Goal: Find contact information: Find contact information

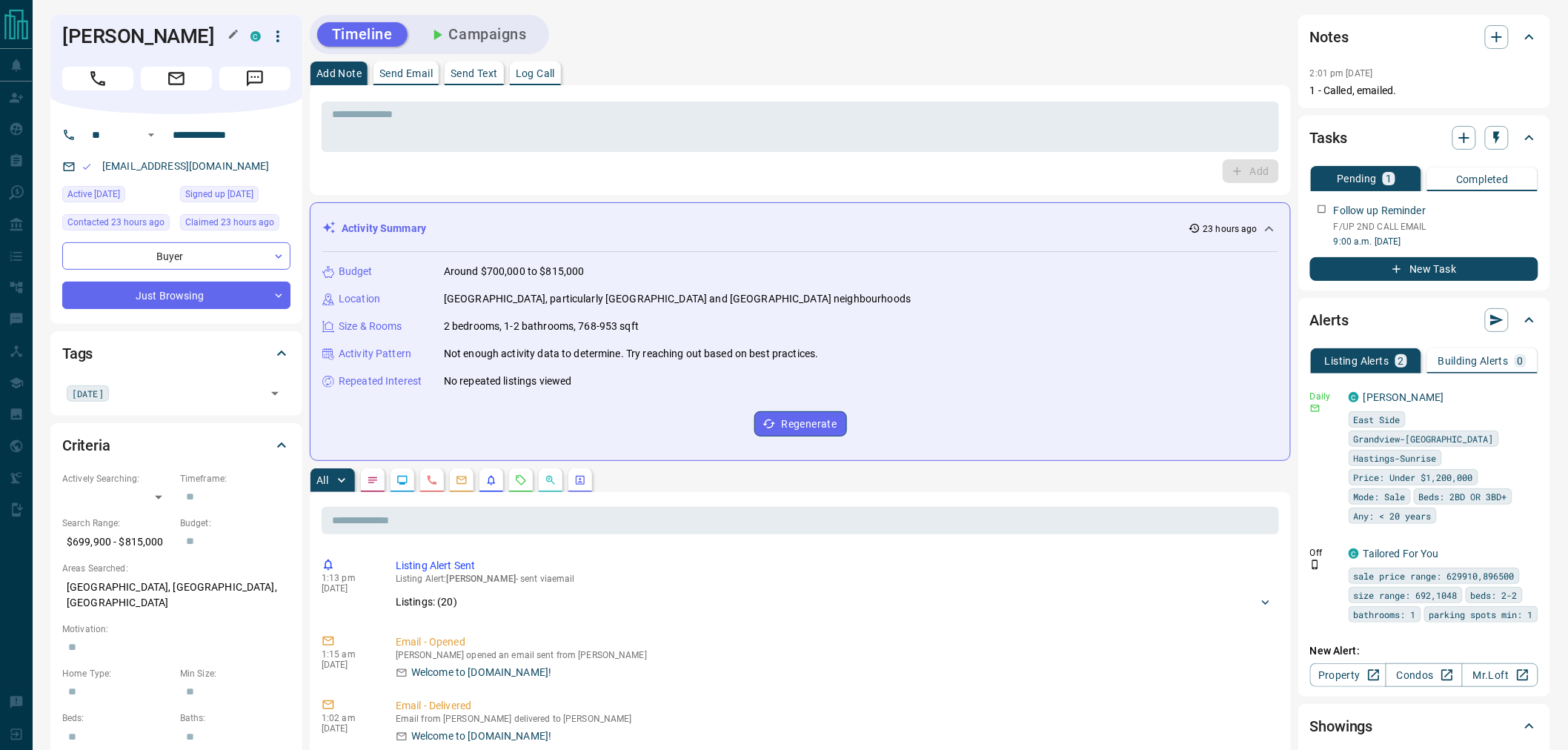
click at [114, 48] on h1 "[PERSON_NAME]" at bounding box center [145, 36] width 166 height 23
copy div "[PERSON_NAME] C"
drag, startPoint x: 240, startPoint y: 183, endPoint x: 94, endPoint y: 189, distance: 146.1
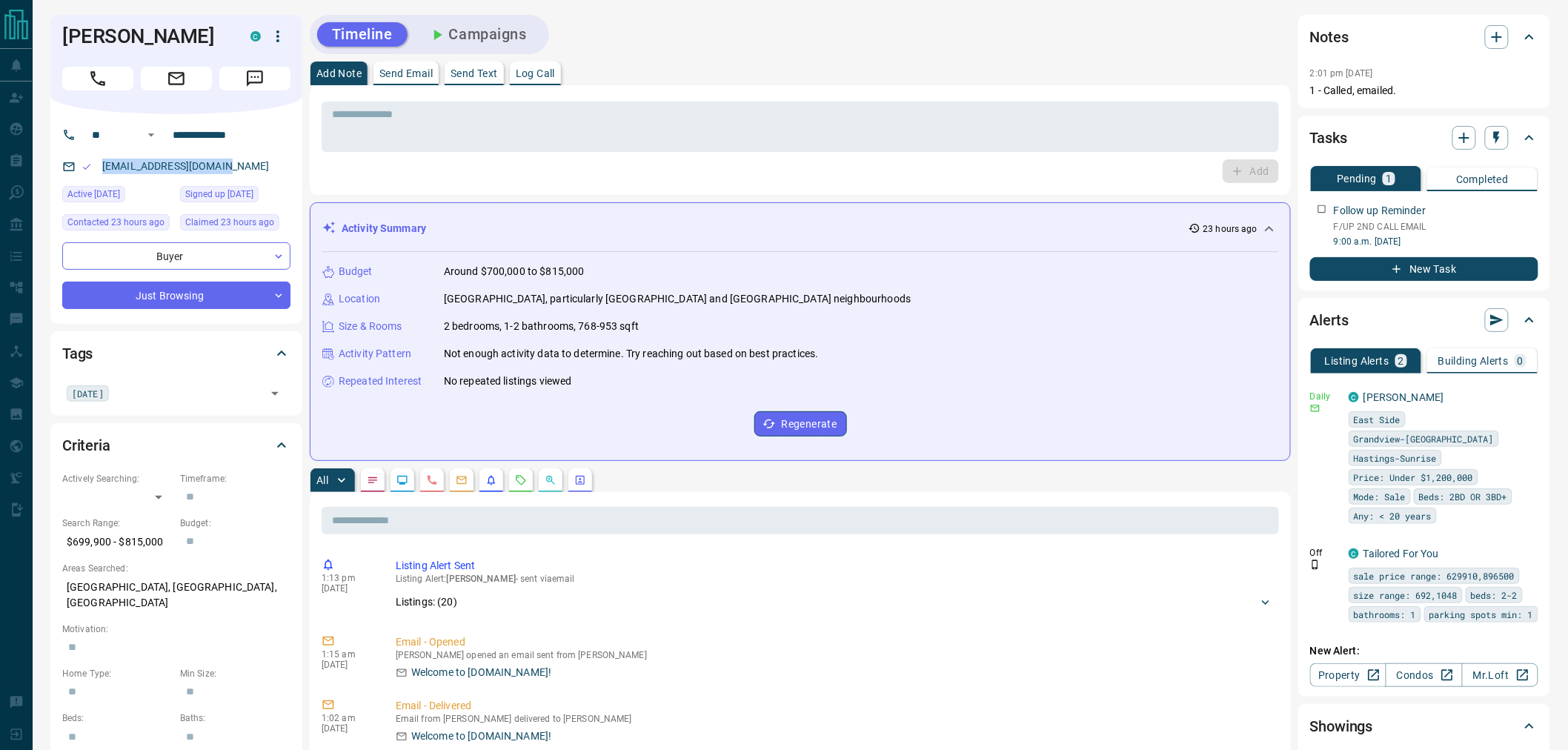
click at [94, 179] on div "[EMAIL_ADDRESS][DOMAIN_NAME]" at bounding box center [176, 166] width 228 height 24
copy link "[EMAIL_ADDRESS][DOMAIN_NAME]"
drag, startPoint x: 201, startPoint y: 157, endPoint x: 161, endPoint y: 157, distance: 40.0
click at [161, 147] on div "**********" at bounding box center [170, 135] width 179 height 23
drag, startPoint x: 275, startPoint y: 607, endPoint x: 65, endPoint y: 609, distance: 210.0
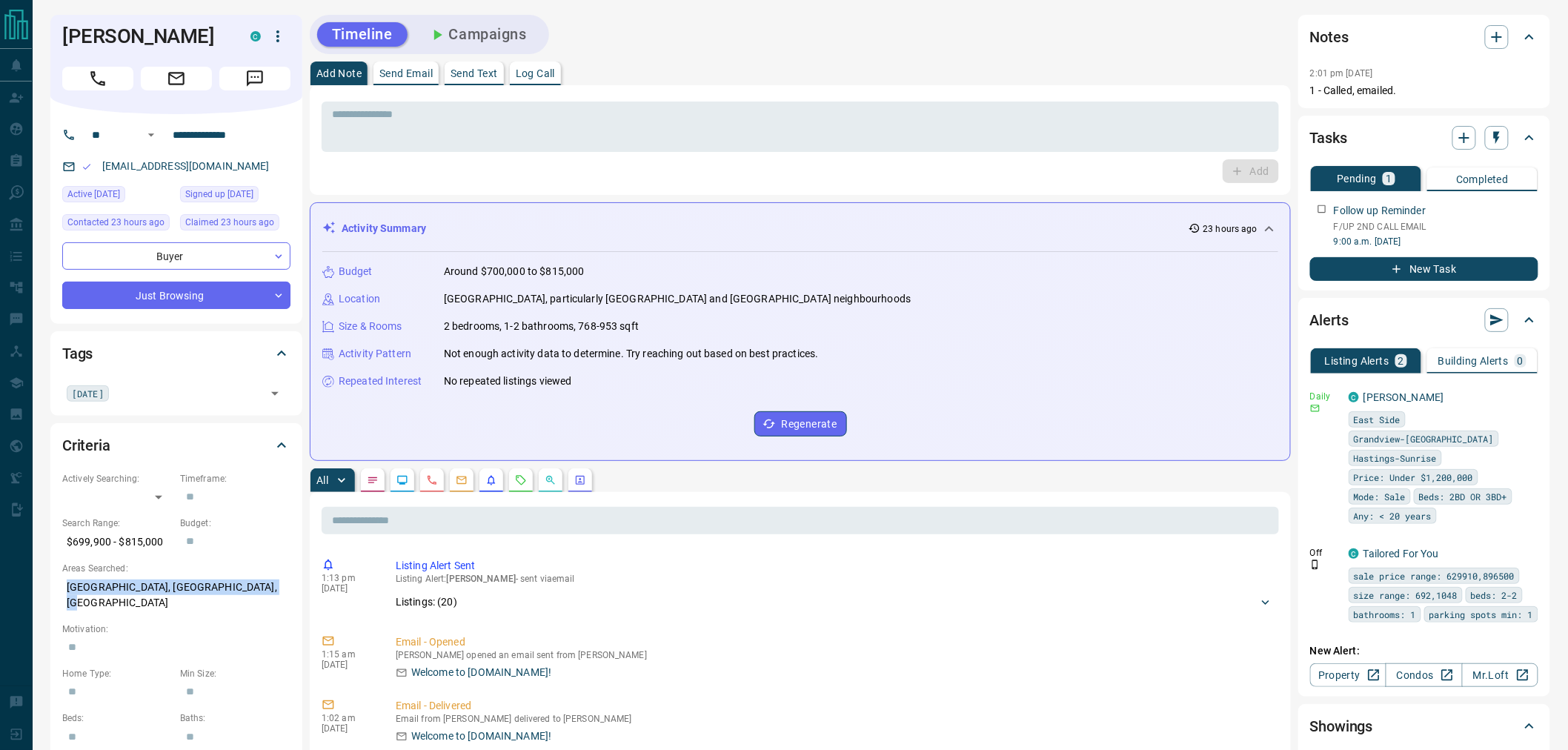
click at [65, 609] on p "[GEOGRAPHIC_DATA], [GEOGRAPHIC_DATA], [GEOGRAPHIC_DATA]" at bounding box center [176, 595] width 228 height 40
copy p "[GEOGRAPHIC_DATA], [GEOGRAPHIC_DATA], [GEOGRAPHIC_DATA]"
drag, startPoint x: 159, startPoint y: 564, endPoint x: 60, endPoint y: 563, distance: 99.0
click at [60, 563] on div "Criteria Actively Searching: ​ ​ Timeframe: ​ Search Range: $699,900 - $815,000…" at bounding box center [176, 657] width 252 height 469
copy p "$699,900 - $815,000"
